Goal: Transaction & Acquisition: Book appointment/travel/reservation

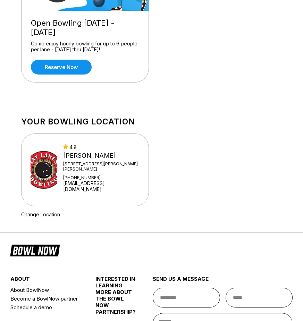
scroll to position [277, 0]
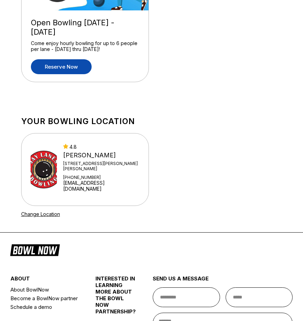
click at [78, 69] on link "Reserve now" at bounding box center [61, 66] width 61 height 15
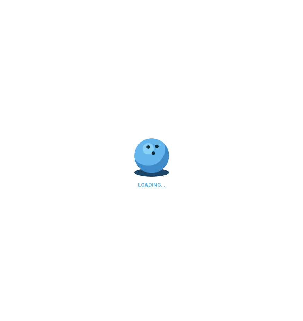
scroll to position [0, 0]
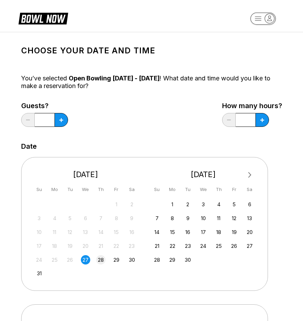
click at [102, 259] on div "28" at bounding box center [100, 259] width 9 height 9
click at [68, 124] on div "Guests? *" at bounding box center [44, 116] width 47 height 28
click at [64, 123] on button at bounding box center [61, 120] width 14 height 14
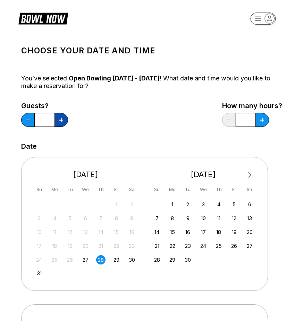
click at [64, 123] on button at bounding box center [61, 120] width 14 height 14
type input "*"
click at [191, 111] on div "Guests? * How many hours? *" at bounding box center [151, 116] width 261 height 28
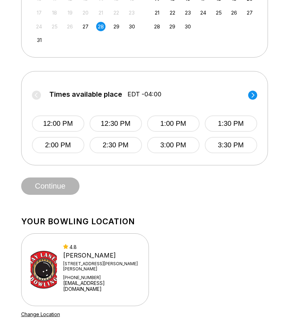
scroll to position [234, 0]
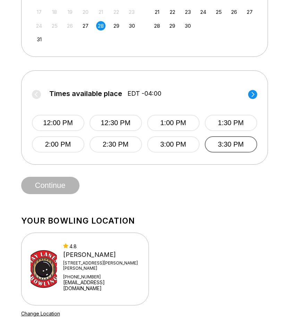
click at [224, 147] on button "3:30 PM" at bounding box center [231, 144] width 52 height 16
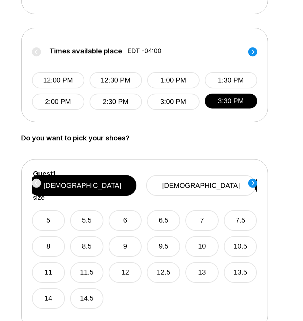
scroll to position [275, 0]
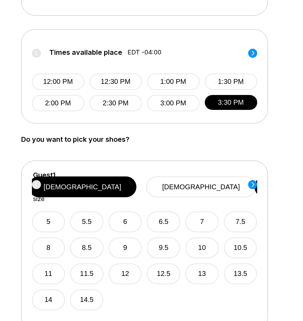
click at [253, 54] on circle at bounding box center [252, 53] width 9 height 9
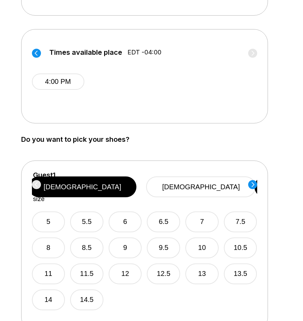
click at [35, 52] on circle at bounding box center [36, 53] width 9 height 9
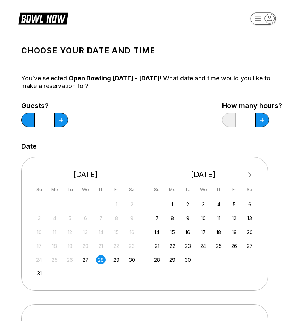
scroll to position [0, 0]
click at [63, 122] on icon at bounding box center [61, 120] width 4 height 4
type input "***"
click at [269, 153] on div "Next Month [DATE] Su Mo Tu We Th Fr Sa 27 28 29 30 31 1 2 3 4 5 6 7 8 9 10 11 1…" at bounding box center [151, 221] width 261 height 142
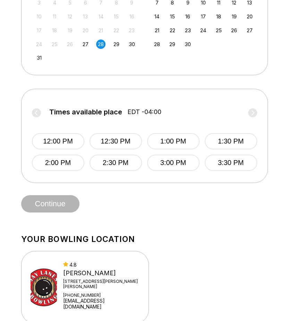
scroll to position [252, 0]
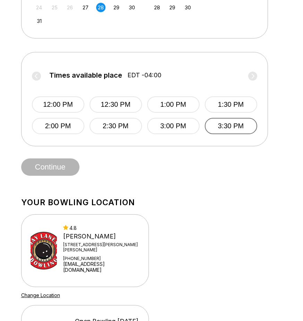
click at [240, 124] on button "3:30 PM" at bounding box center [231, 126] width 52 height 16
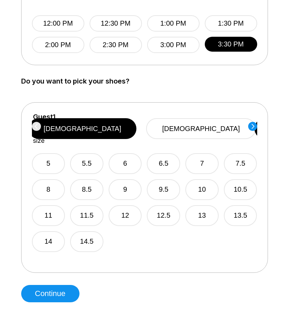
scroll to position [377, 0]
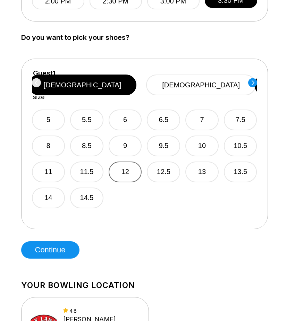
click at [138, 162] on button "12" at bounding box center [125, 172] width 33 height 21
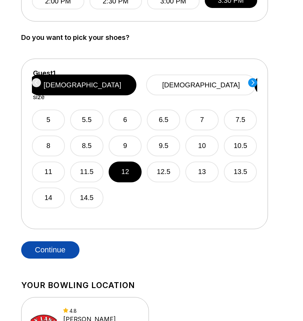
click at [61, 250] on button "Continue" at bounding box center [50, 249] width 58 height 17
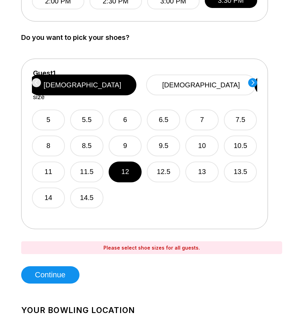
click at [255, 83] on circle at bounding box center [252, 82] width 9 height 9
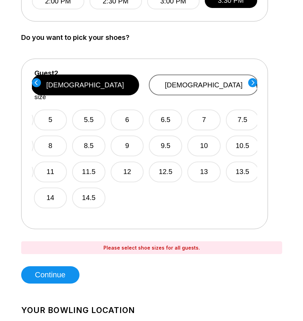
click at [208, 82] on button "[DEMOGRAPHIC_DATA]" at bounding box center [204, 85] width 110 height 21
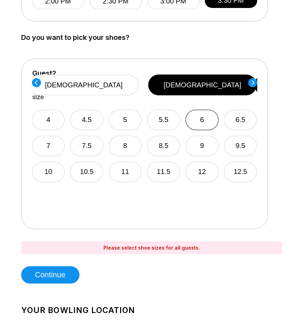
click at [205, 110] on button "6" at bounding box center [201, 120] width 33 height 21
click at [254, 81] on circle at bounding box center [252, 82] width 9 height 9
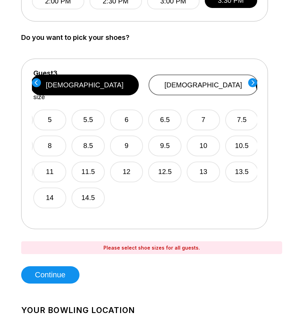
click at [224, 77] on button "[DEMOGRAPHIC_DATA]" at bounding box center [203, 85] width 110 height 21
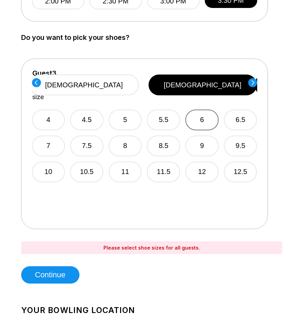
click at [198, 110] on button "6" at bounding box center [201, 120] width 33 height 21
click at [251, 84] on circle at bounding box center [252, 82] width 9 height 9
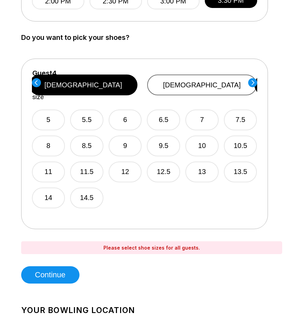
click at [224, 75] on button "[DEMOGRAPHIC_DATA]" at bounding box center [202, 85] width 110 height 21
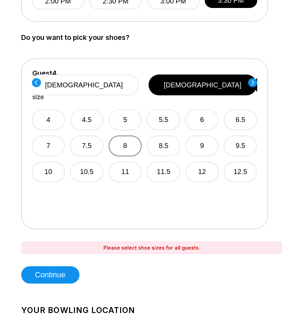
click at [123, 136] on button "8" at bounding box center [125, 146] width 33 height 21
click at [254, 83] on circle at bounding box center [252, 82] width 9 height 9
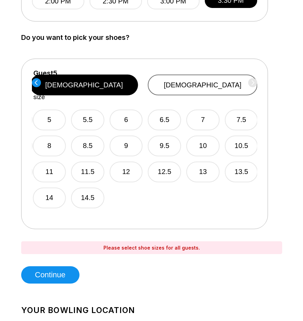
click at [231, 81] on button "[DEMOGRAPHIC_DATA]" at bounding box center [203, 85] width 110 height 21
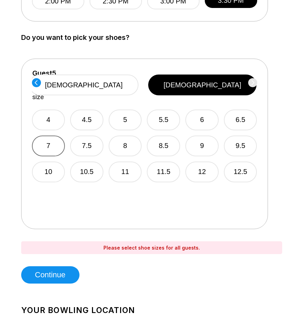
click at [57, 138] on button "7" at bounding box center [48, 146] width 33 height 21
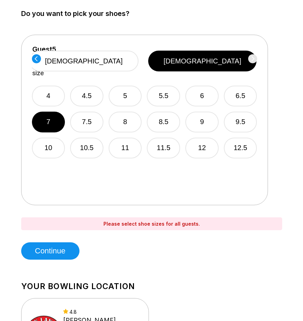
scroll to position [411, 0]
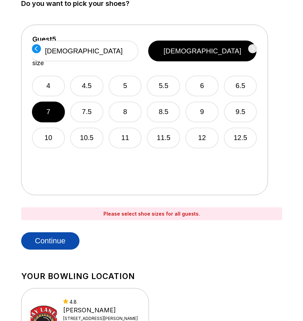
click at [68, 242] on button "Continue" at bounding box center [50, 240] width 58 height 17
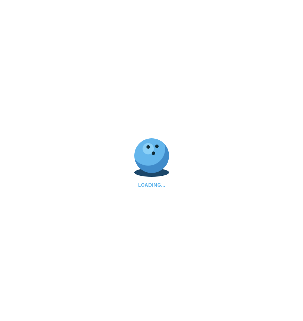
scroll to position [0, 0]
select select "**"
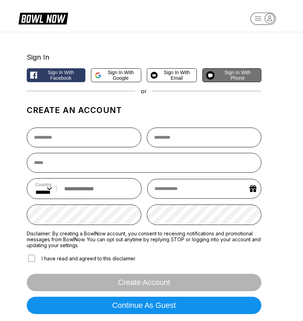
click at [224, 73] on span "Sign in with Phone" at bounding box center [237, 75] width 40 height 11
select select "**"
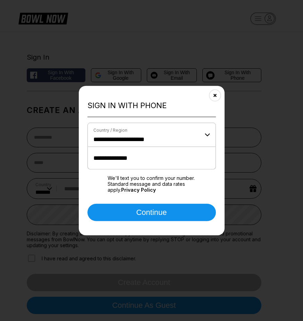
type input "**********"
click at [147, 225] on div "**********" at bounding box center [152, 160] width 146 height 149
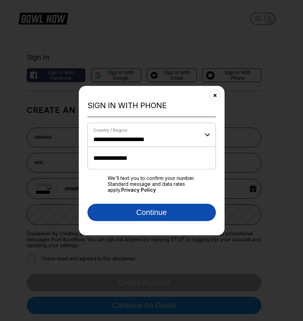
click at [147, 218] on button "Continue" at bounding box center [151, 212] width 128 height 17
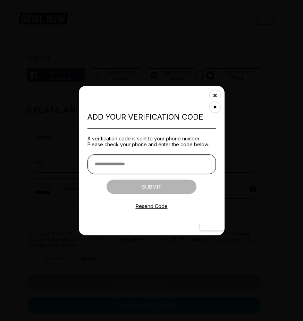
click at [109, 164] on input "text" at bounding box center [151, 164] width 128 height 20
paste input "******"
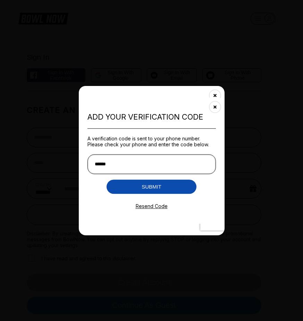
type input "******"
click at [162, 190] on button "Submit" at bounding box center [151, 187] width 90 height 14
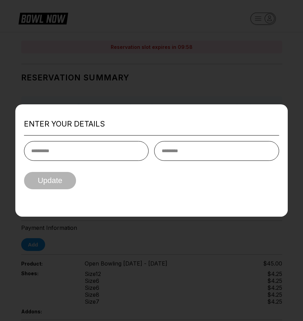
type input "*"
type input "********"
type input "****"
click at [55, 182] on button "Update" at bounding box center [50, 180] width 52 height 17
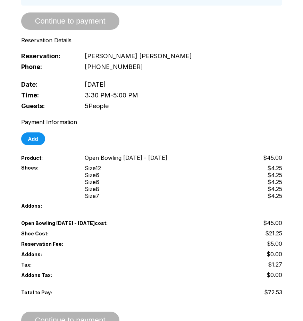
scroll to position [126, 0]
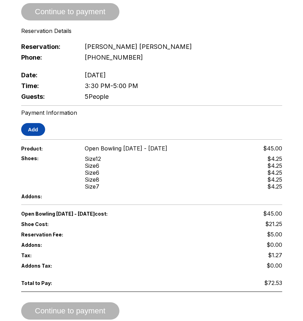
click at [32, 129] on button "Add" at bounding box center [33, 129] width 24 height 13
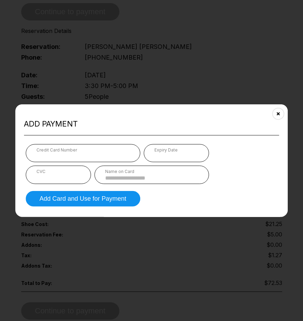
click at [83, 152] on div "Credit Card Number" at bounding box center [82, 149] width 93 height 5
click at [71, 160] on div "Credit Card Number" at bounding box center [83, 153] width 114 height 18
click at [181, 160] on div "Expiry Date" at bounding box center [176, 153] width 65 height 18
click at [112, 177] on input at bounding box center [151, 178] width 93 height 6
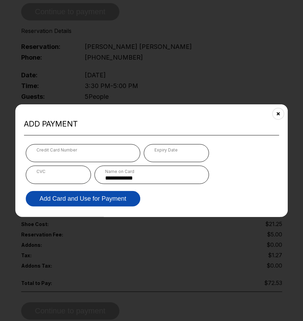
type input "**********"
click at [103, 198] on button "Add Card and Use for Payment" at bounding box center [83, 199] width 114 height 16
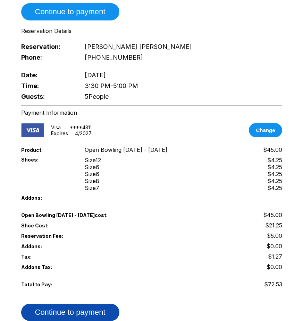
click at [100, 307] on button "Continue to payment" at bounding box center [70, 312] width 98 height 17
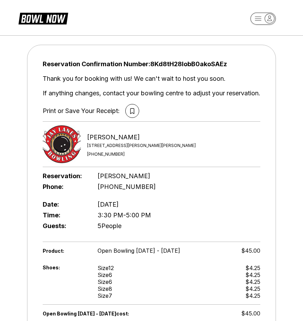
scroll to position [0, 0]
